Goal: Register for event/course

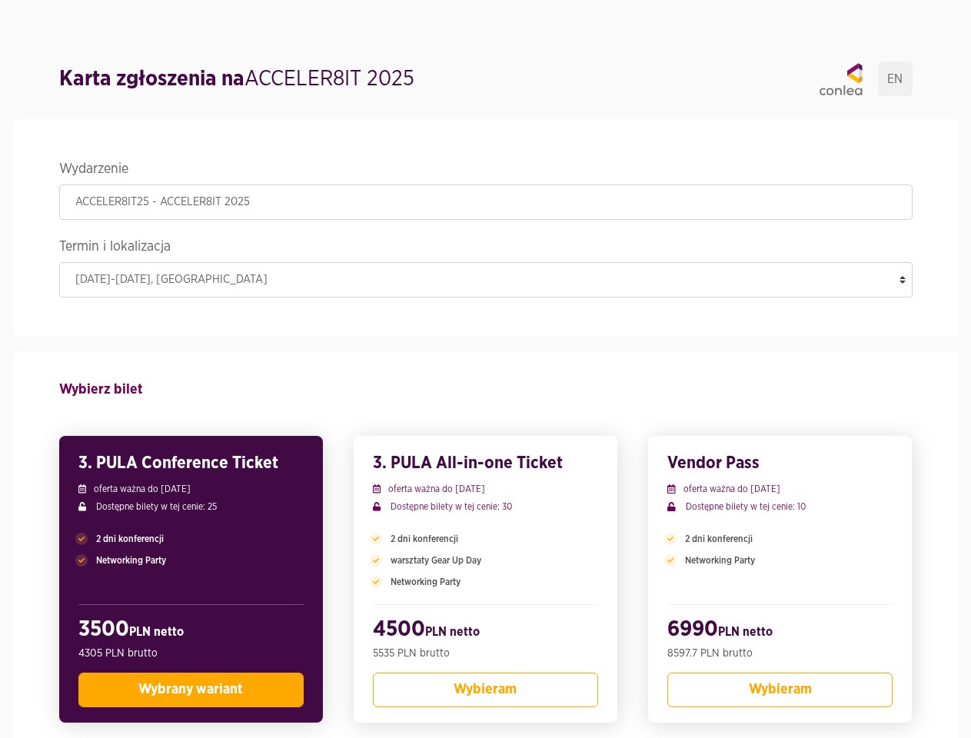
click at [486, 171] on legend "Wydarzenie" at bounding box center [485, 171] width 853 height 27
click at [486, 248] on legend "Termin i lokalizacja" at bounding box center [485, 248] width 853 height 27
click at [191, 580] on div "2 dni konferencji Networking Party" at bounding box center [190, 550] width 225 height 66
click at [191, 690] on span "Wybrany wariant" at bounding box center [190, 690] width 105 height 14
click at [485, 580] on p "Networking Party" at bounding box center [485, 582] width 225 height 14
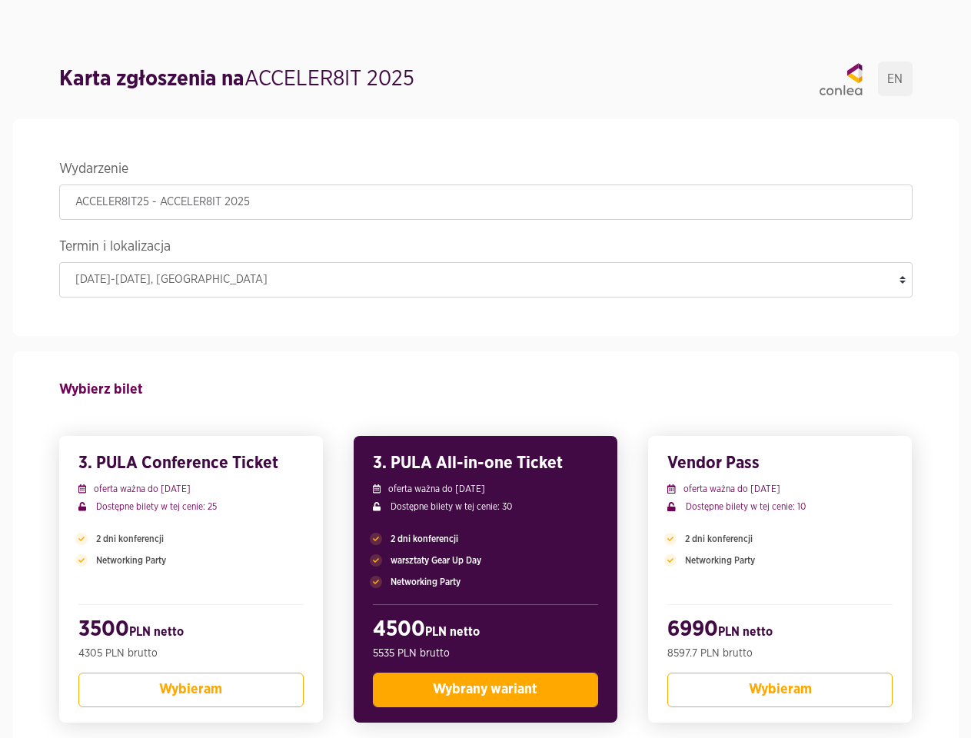
click at [485, 690] on span "Wybrany wariant" at bounding box center [485, 690] width 105 height 14
click at [779, 580] on div "2 dni konferencji Networking Party" at bounding box center [779, 550] width 225 height 66
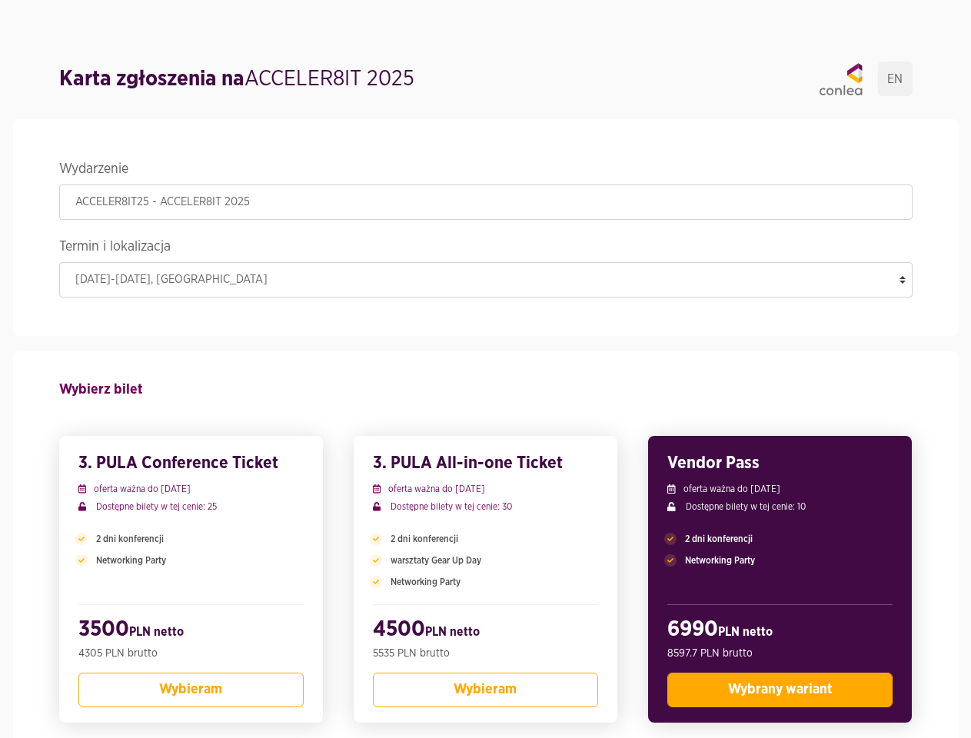
click at [779, 690] on span "Wybrany wariant" at bounding box center [780, 690] width 105 height 14
